Goal: Information Seeking & Learning: Learn about a topic

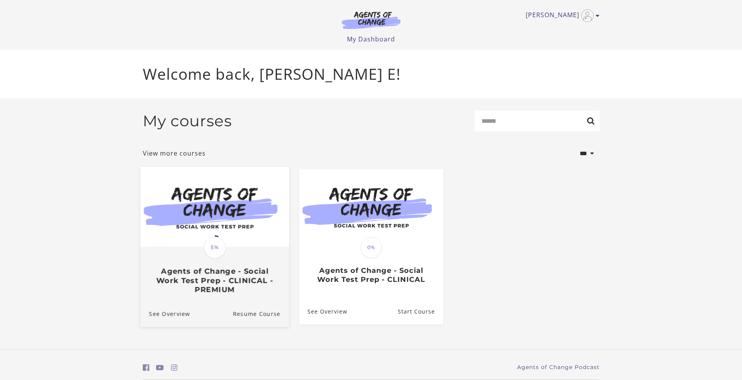
click at [194, 257] on div "Translation missing: en.liquid.partials.dashboard_course_card.progress_descript…" at bounding box center [214, 271] width 149 height 47
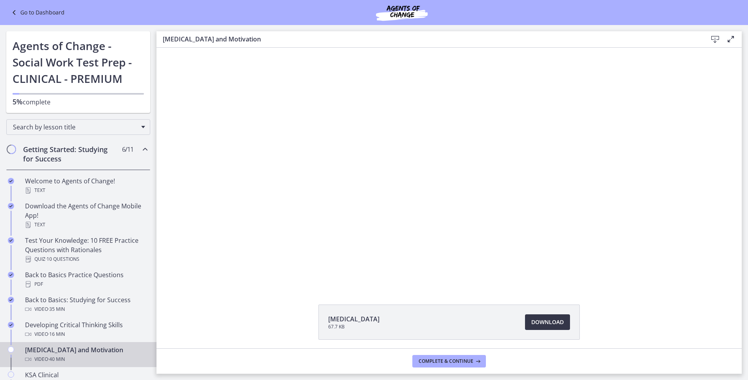
click at [540, 328] on link "Download Opens in a new window" at bounding box center [547, 323] width 45 height 16
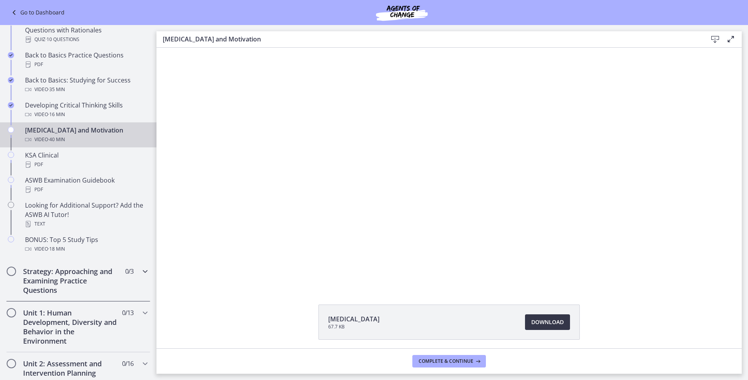
scroll to position [235, 0]
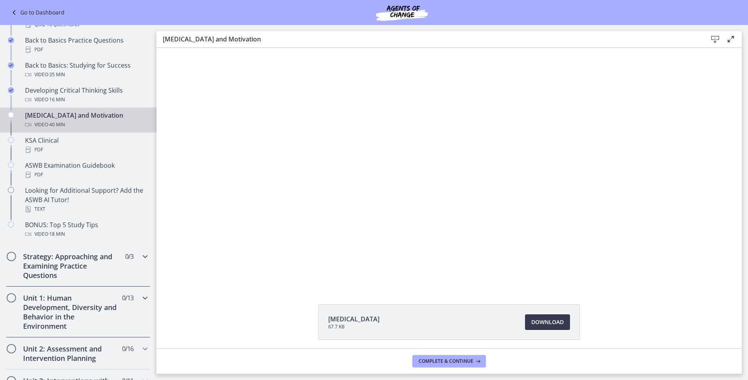
click at [139, 262] on div "Strategy: Approaching and Examining Practice Questions 0 / 3 Completed" at bounding box center [78, 265] width 144 height 41
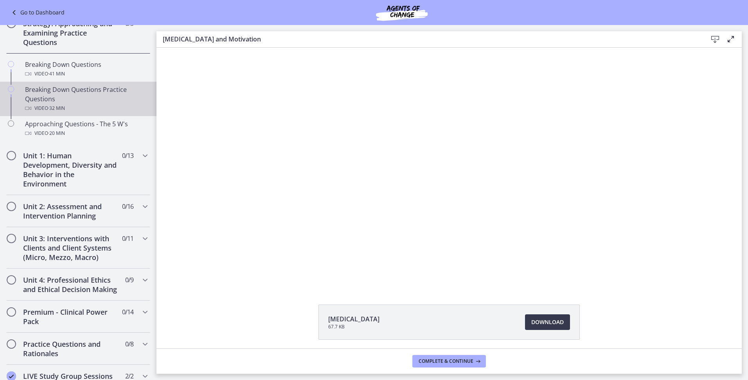
scroll to position [117, 0]
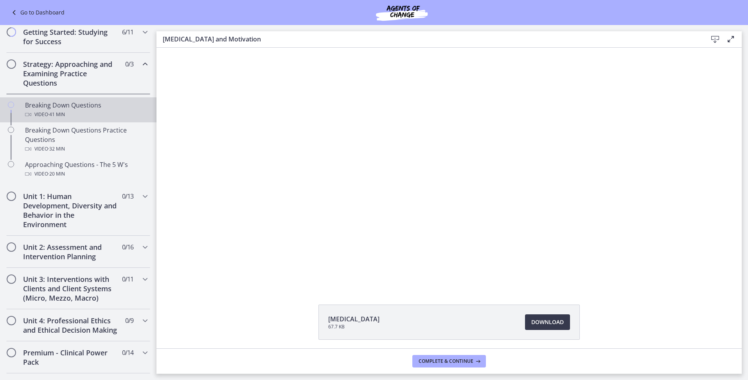
click at [75, 114] on div "Video · 41 min" at bounding box center [86, 114] width 122 height 9
click at [534, 322] on span "Download Opens in a new window" at bounding box center [547, 322] width 32 height 9
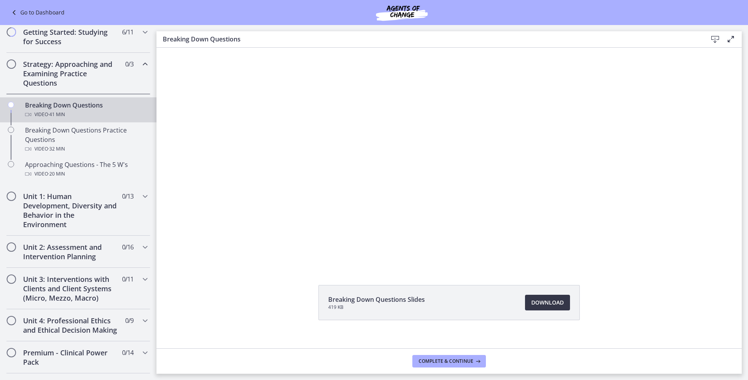
scroll to position [29, 0]
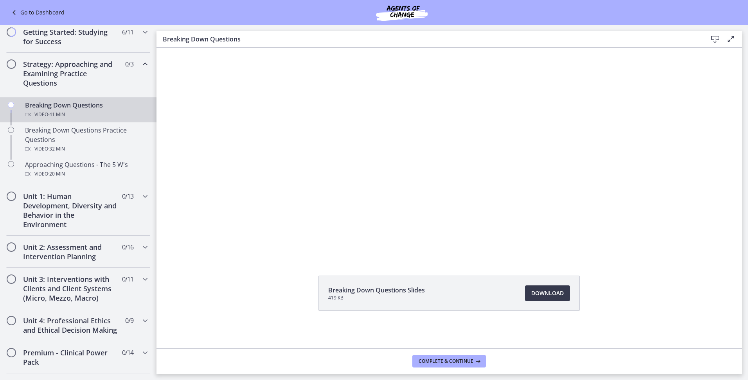
drag, startPoint x: 156, startPoint y: 252, endPoint x: 202, endPoint y: 319, distance: 81.6
click at [202, 319] on div "Breaking Down Questions Slides 419 KB Download Opens in a new window" at bounding box center [448, 312] width 585 height 73
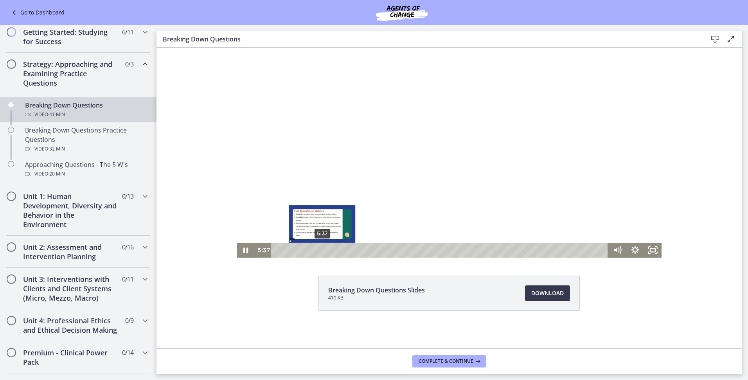
click at [320, 252] on div "5:37" at bounding box center [441, 250] width 326 height 15
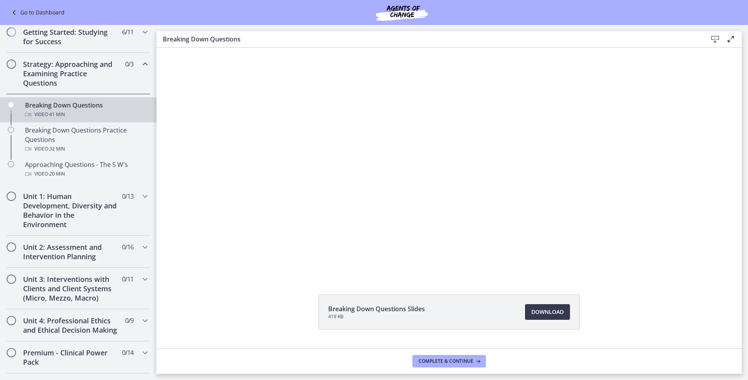
scroll to position [0, 0]
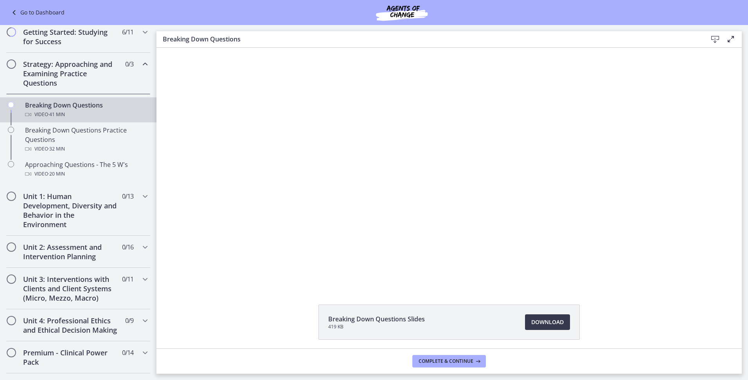
click at [701, 215] on div "Click for sound @keyframes VOLUME_SMALL_WAVE_FLASH { 0% { opacity: 0; } 33% { o…" at bounding box center [448, 167] width 585 height 239
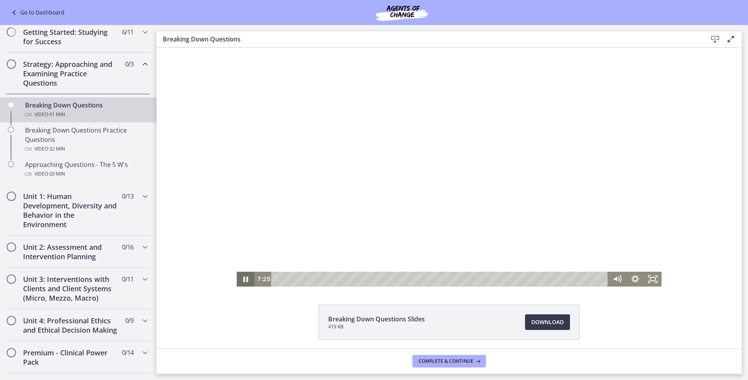
click at [237, 284] on icon "Pause" at bounding box center [246, 279] width 18 height 15
click at [237, 230] on div at bounding box center [449, 167] width 425 height 239
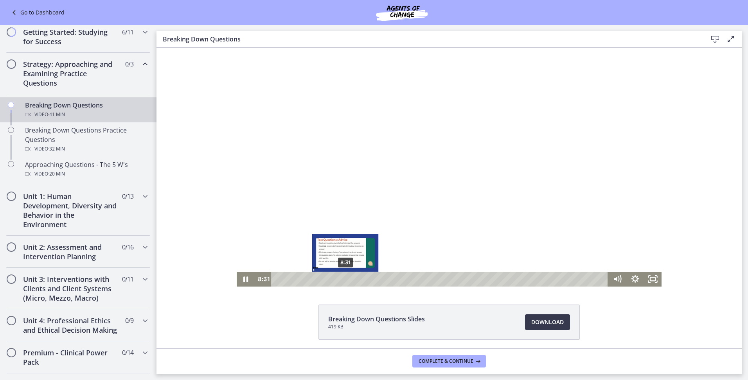
click at [343, 280] on div "Playbar" at bounding box center [345, 279] width 5 height 5
click at [356, 278] on div "9:51" at bounding box center [441, 279] width 326 height 15
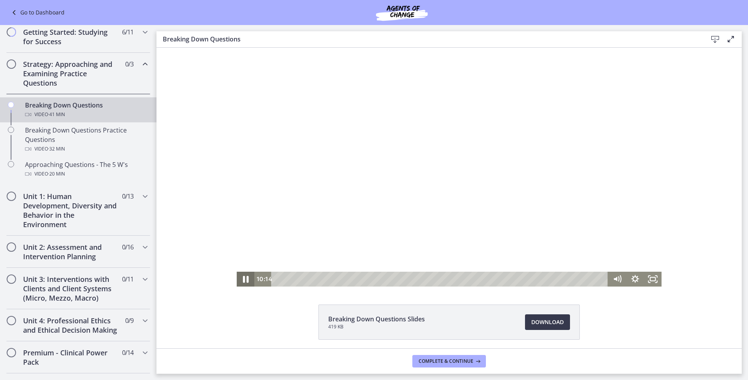
click at [243, 279] on icon "Pause" at bounding box center [245, 279] width 21 height 18
